Goal: Task Accomplishment & Management: Use online tool/utility

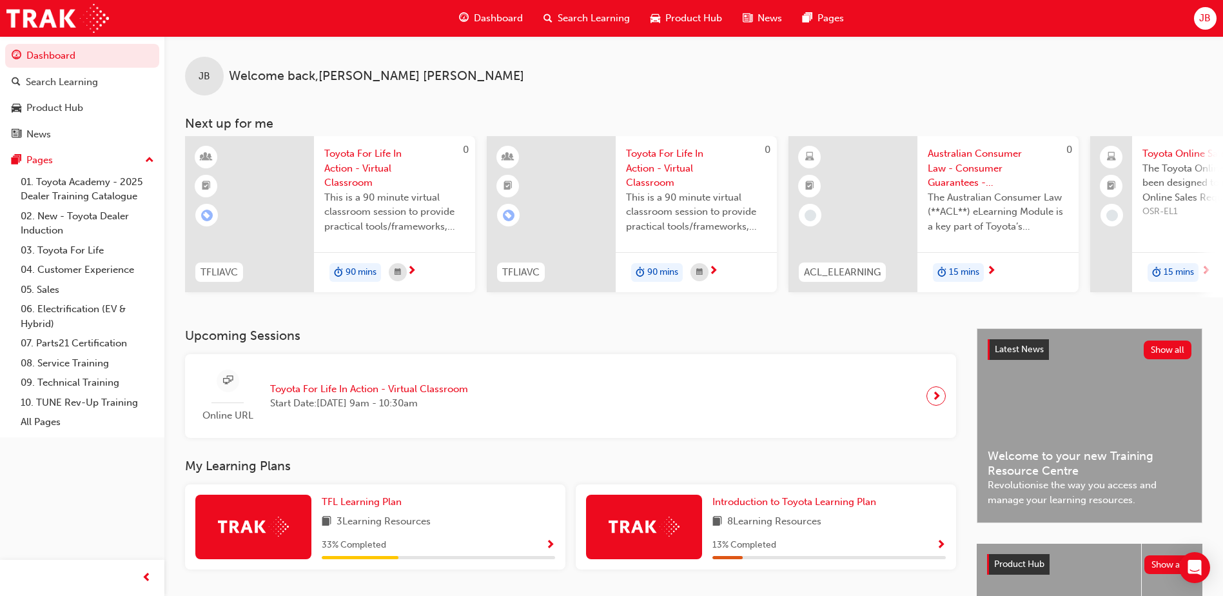
click at [1204, 7] on div "JB" at bounding box center [1205, 18] width 23 height 23
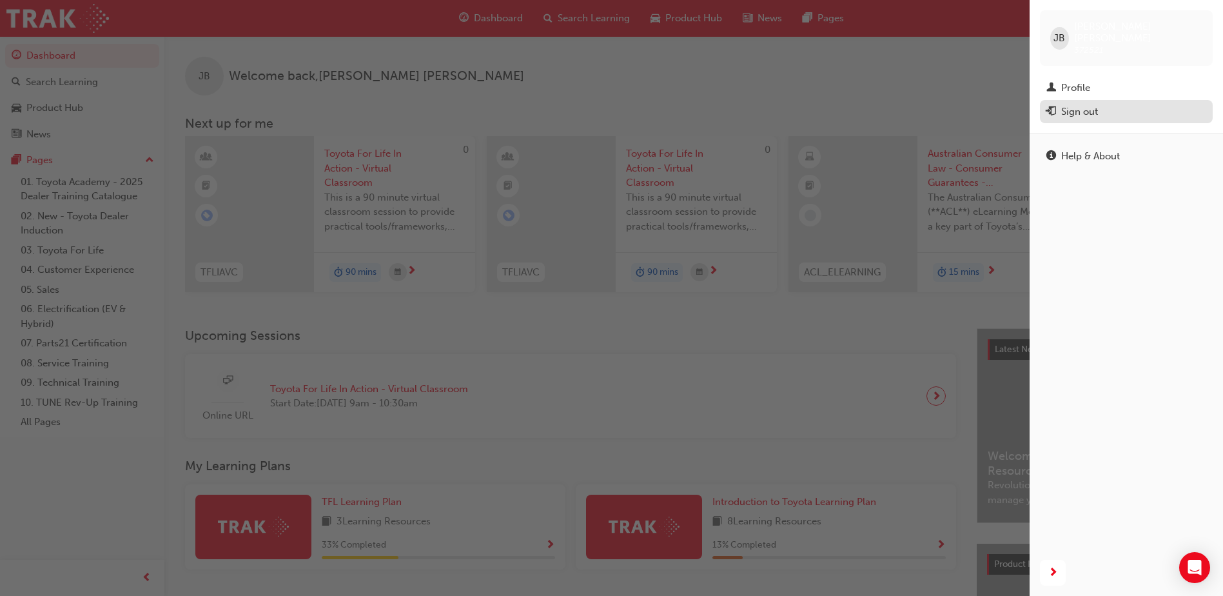
click at [1076, 104] on div "Sign out" at bounding box center [1079, 111] width 37 height 15
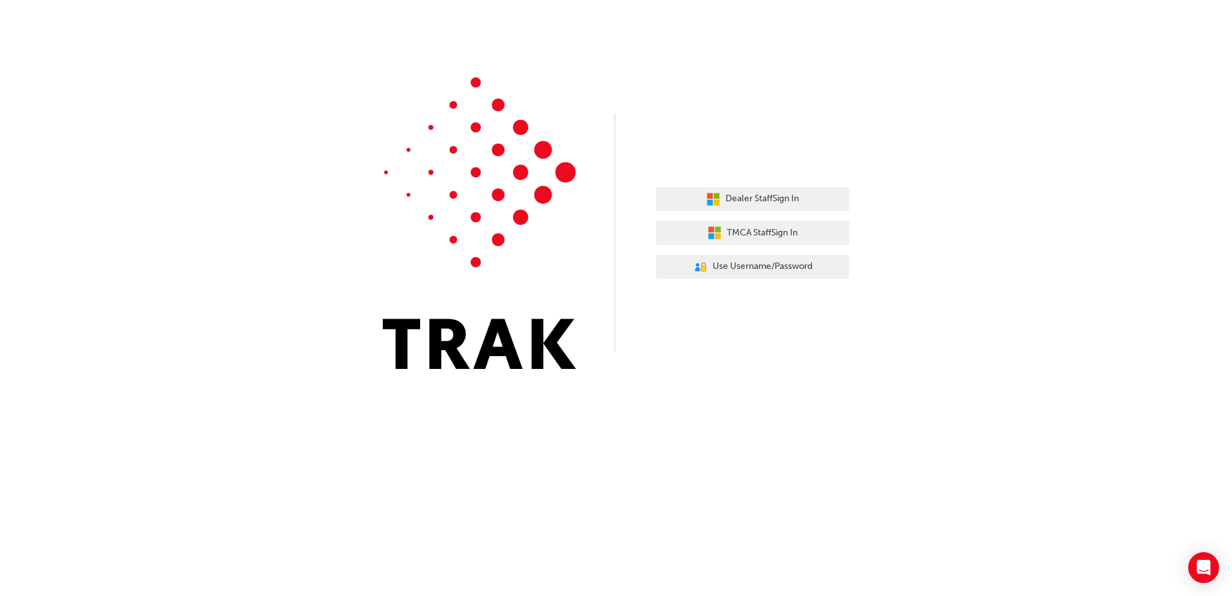
click at [720, 217] on div "Dealer Staff Sign In TMCA Staff Sign In User Authentication Icon - Blue Person,…" at bounding box center [752, 233] width 193 height 112
click at [726, 197] on span "Dealer Staff Sign In" at bounding box center [762, 198] width 73 height 15
